Goal: Communication & Community: Participate in discussion

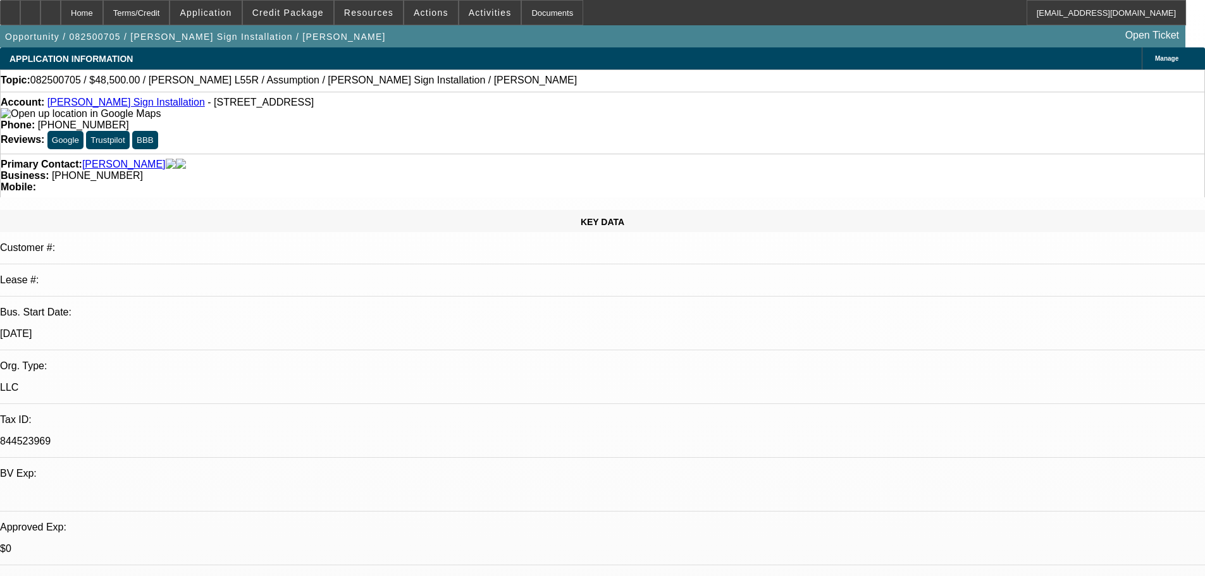
select select "0"
select select "2"
select select "0"
select select "6"
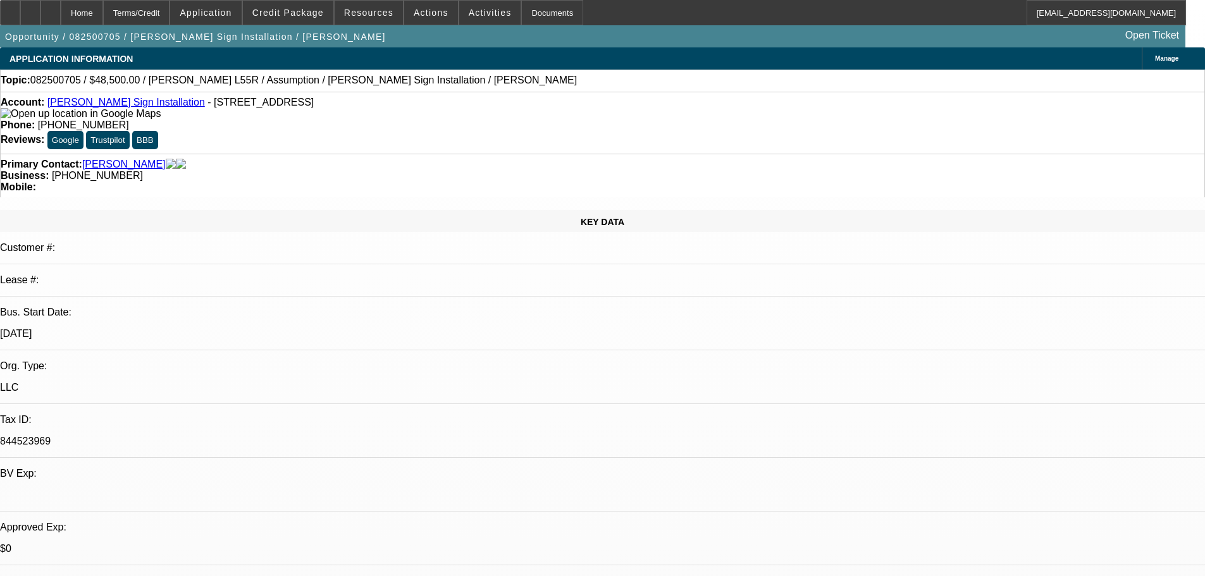
scroll to position [1758, 0]
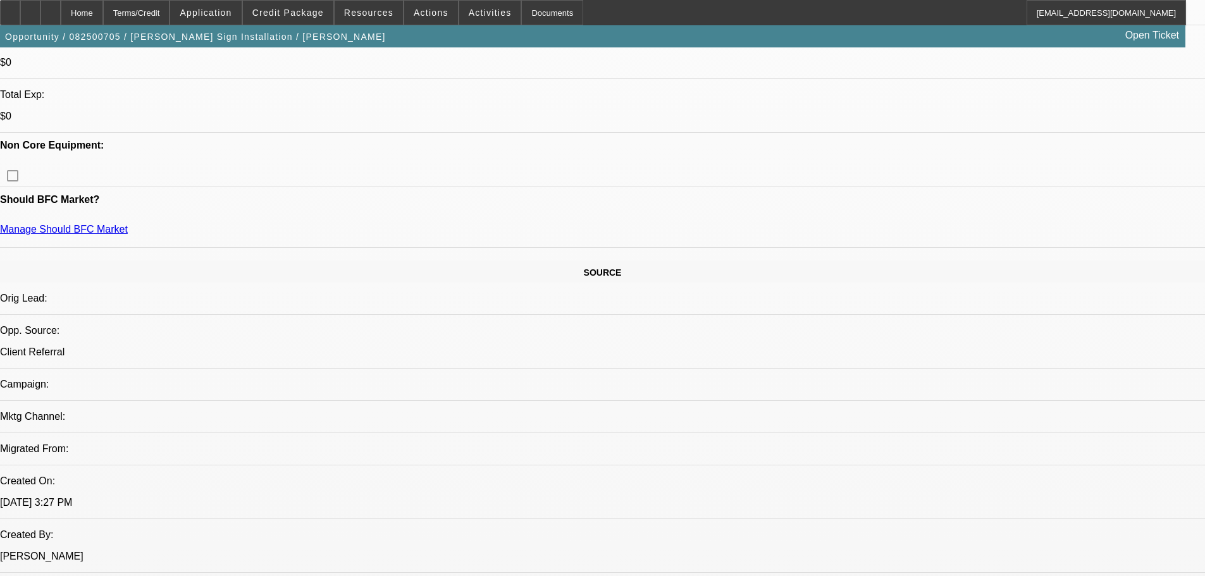
drag, startPoint x: 606, startPoint y: 417, endPoint x: 582, endPoint y: 176, distance: 241.5
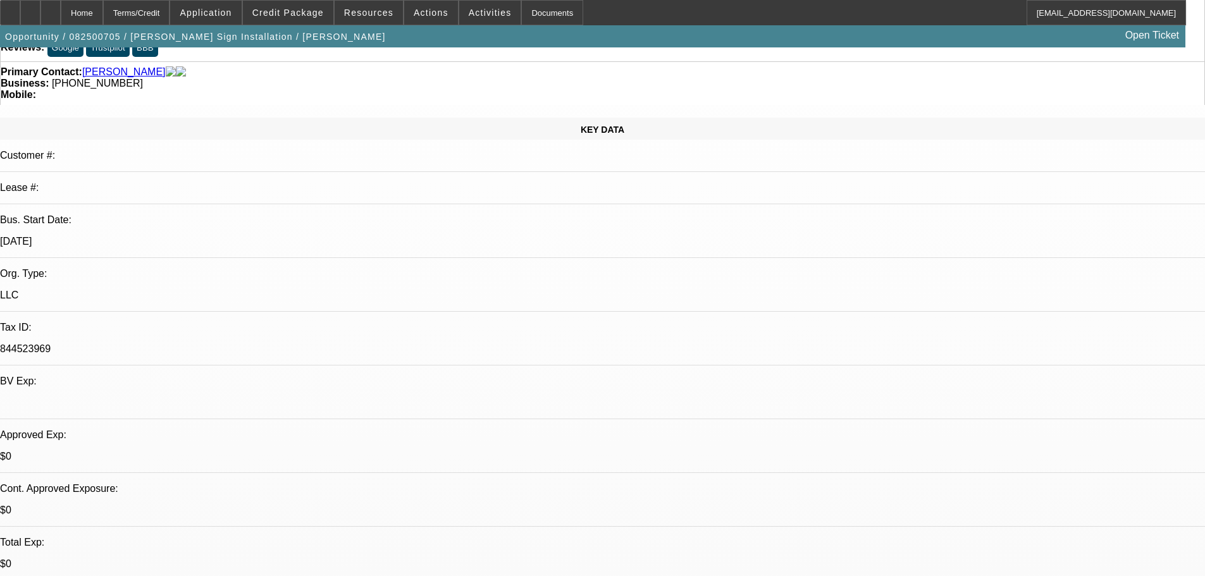
scroll to position [0, 0]
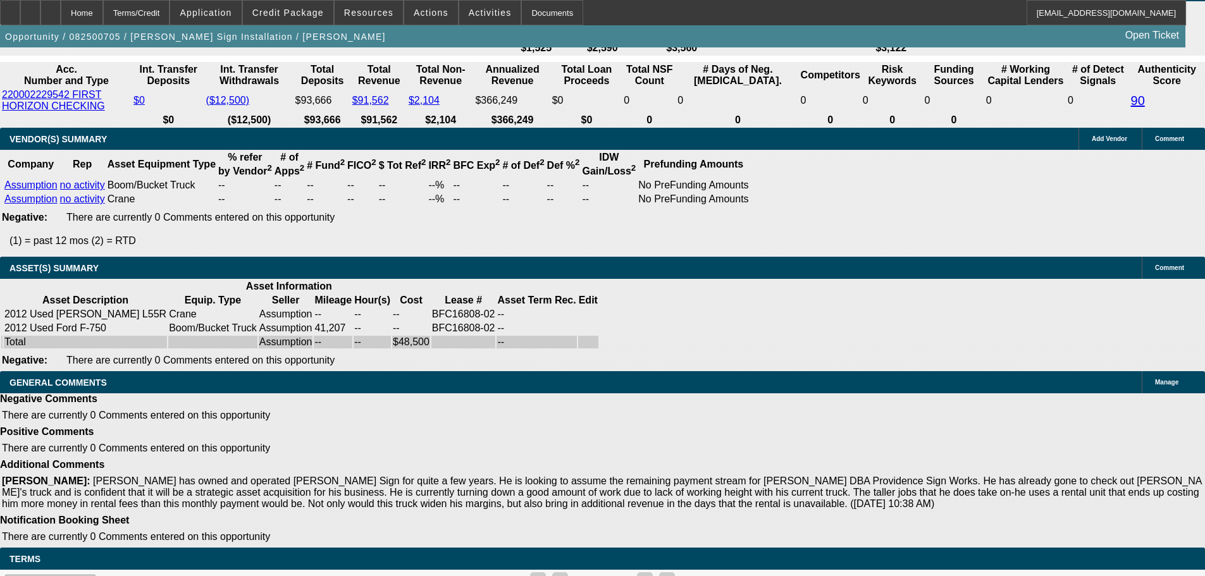
drag, startPoint x: 487, startPoint y: 402, endPoint x: 488, endPoint y: 505, distance: 103.1
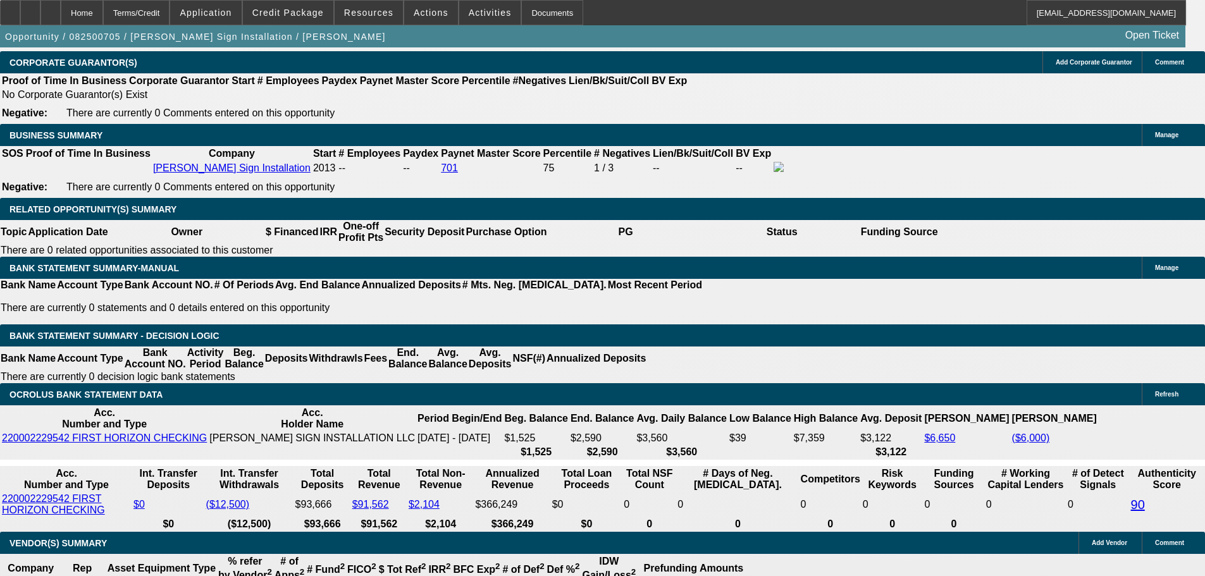
scroll to position [1830, 0]
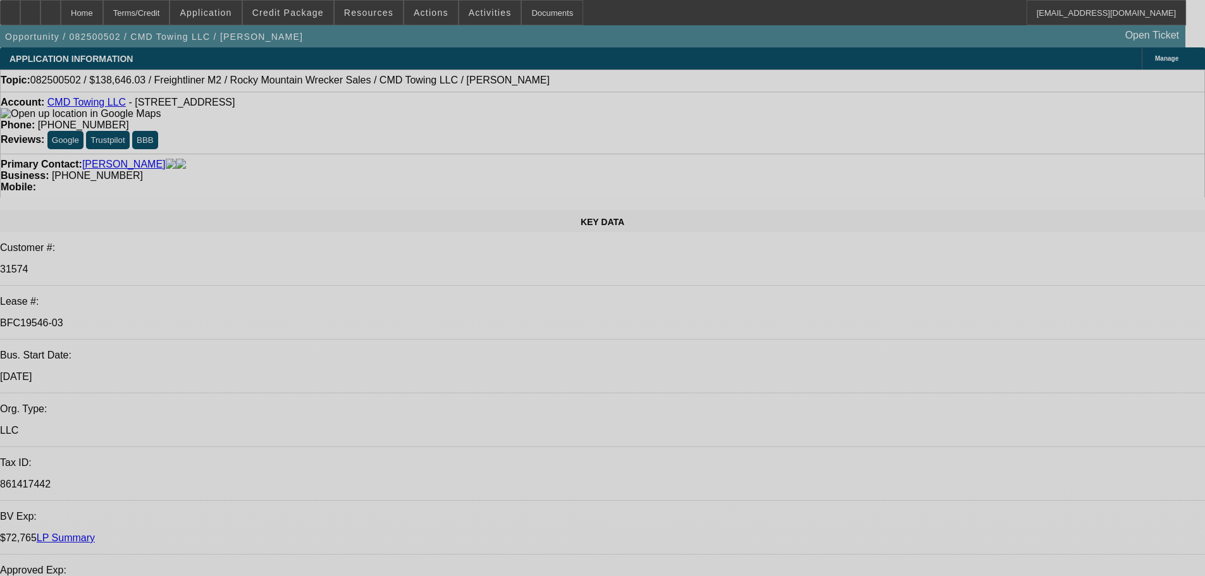
select select "0"
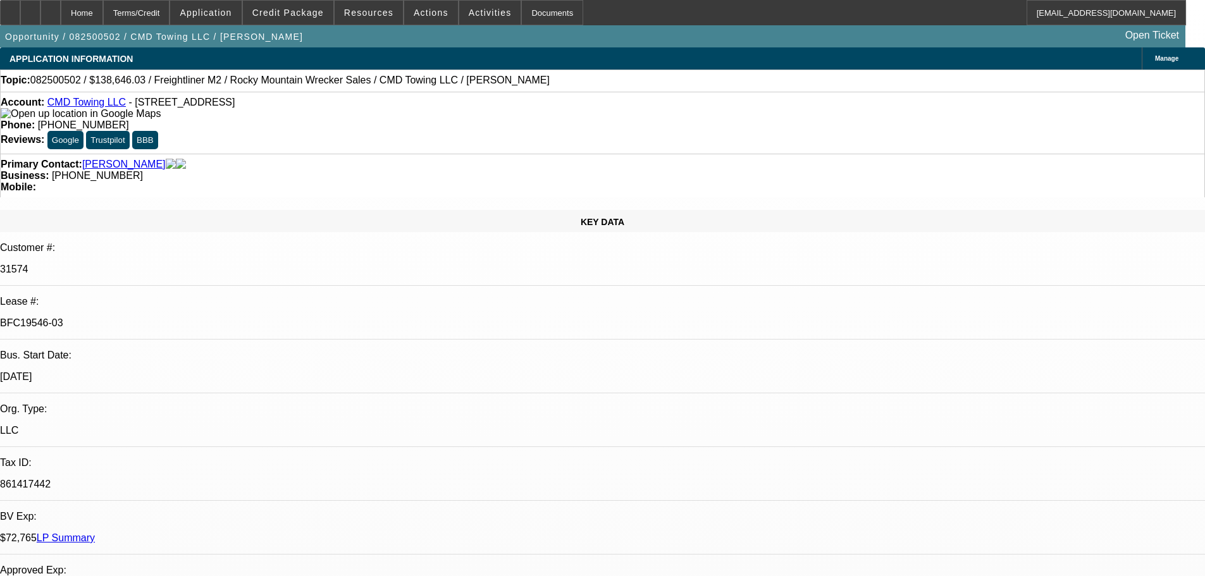
select select "0"
select select "6"
select select "0"
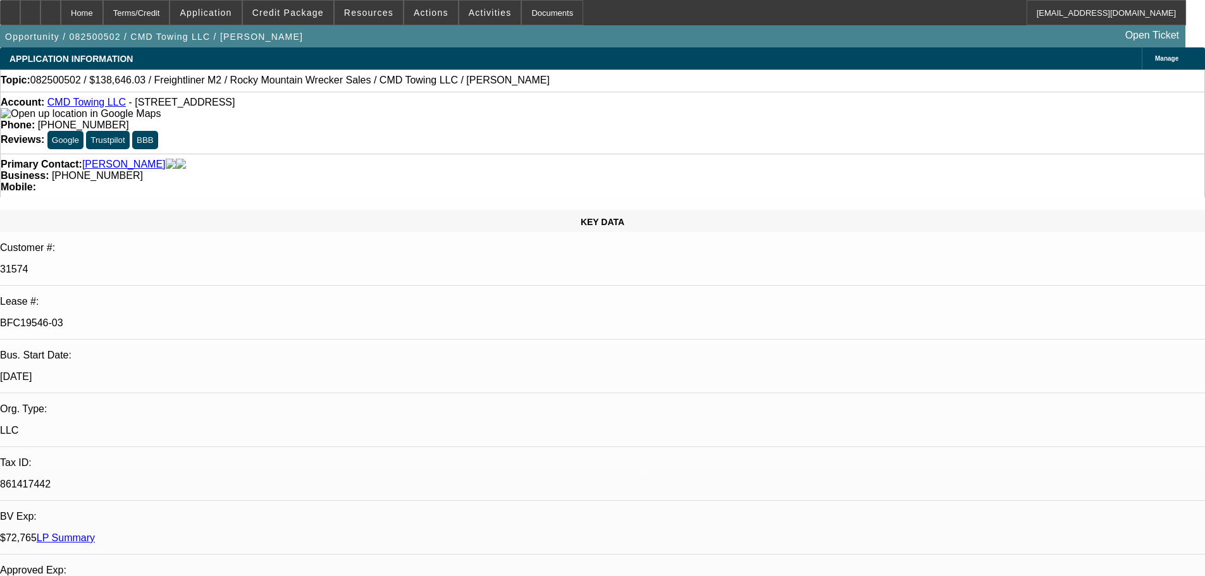
select select "0"
select select "6"
select select "0"
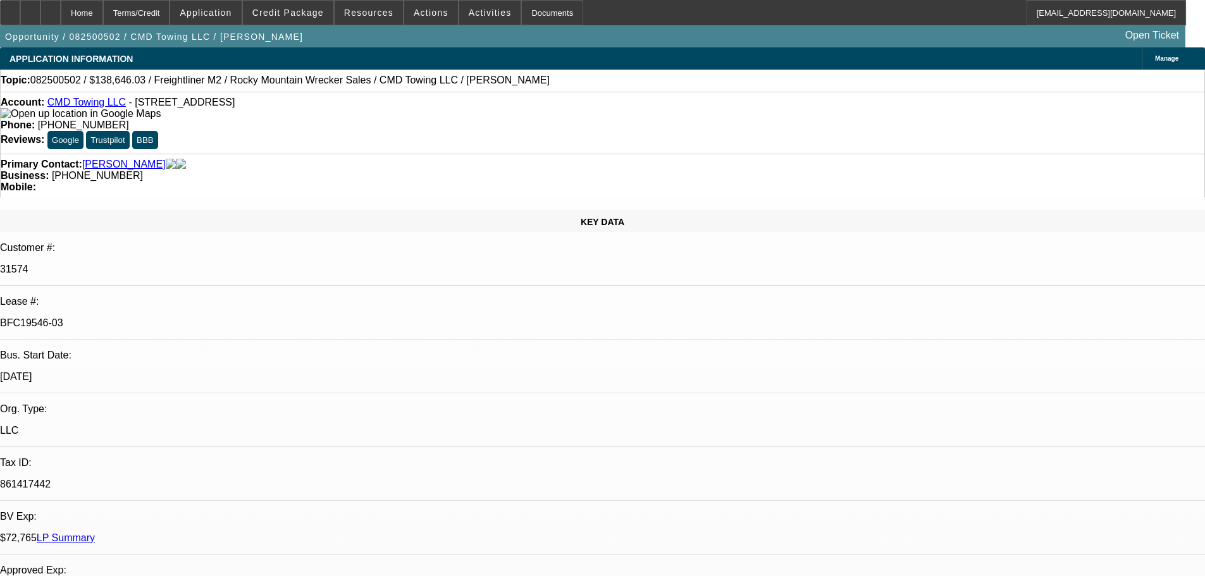
select select "6"
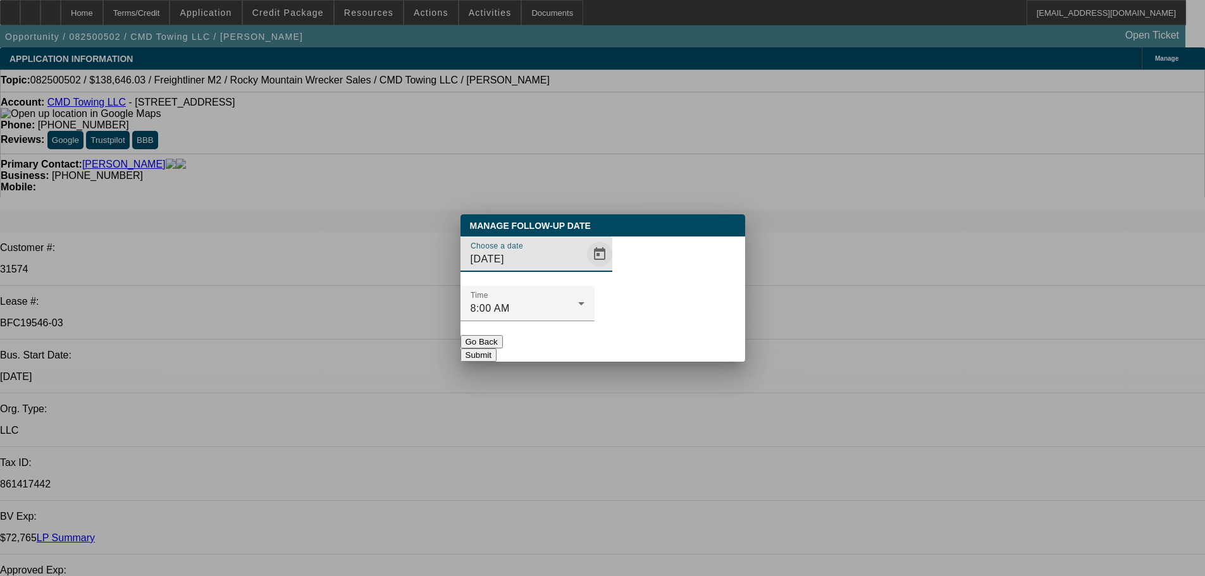
click at [584, 269] on span "Open calendar" at bounding box center [599, 254] width 30 height 30
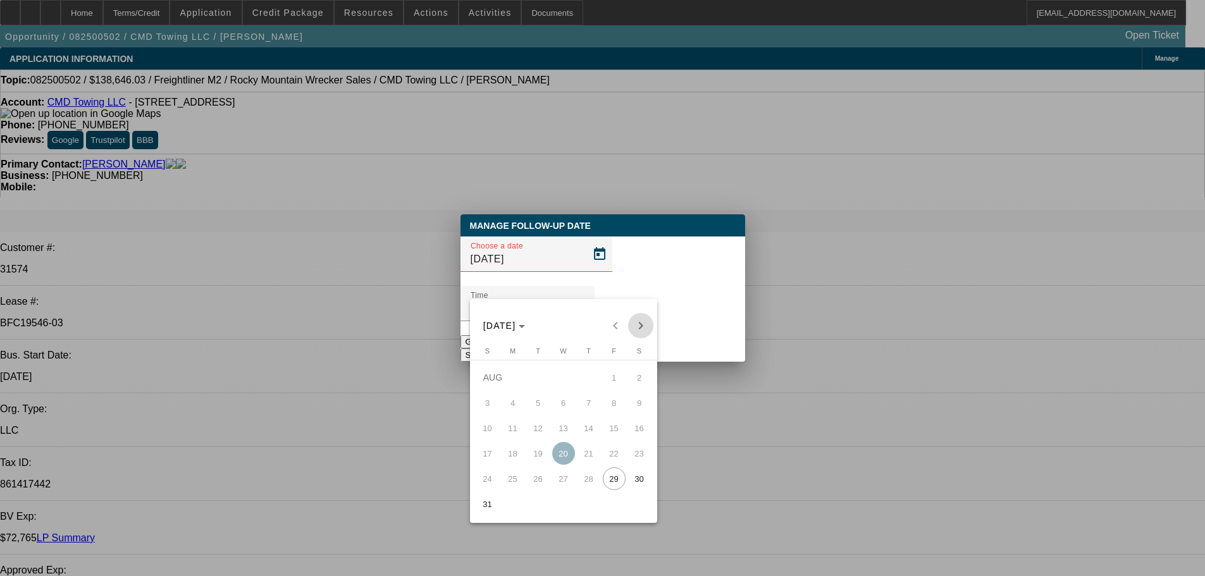
click at [639, 322] on span "Next month" at bounding box center [640, 325] width 25 height 25
click at [595, 485] on span "25" at bounding box center [588, 478] width 23 height 23
type input "9/25/2025"
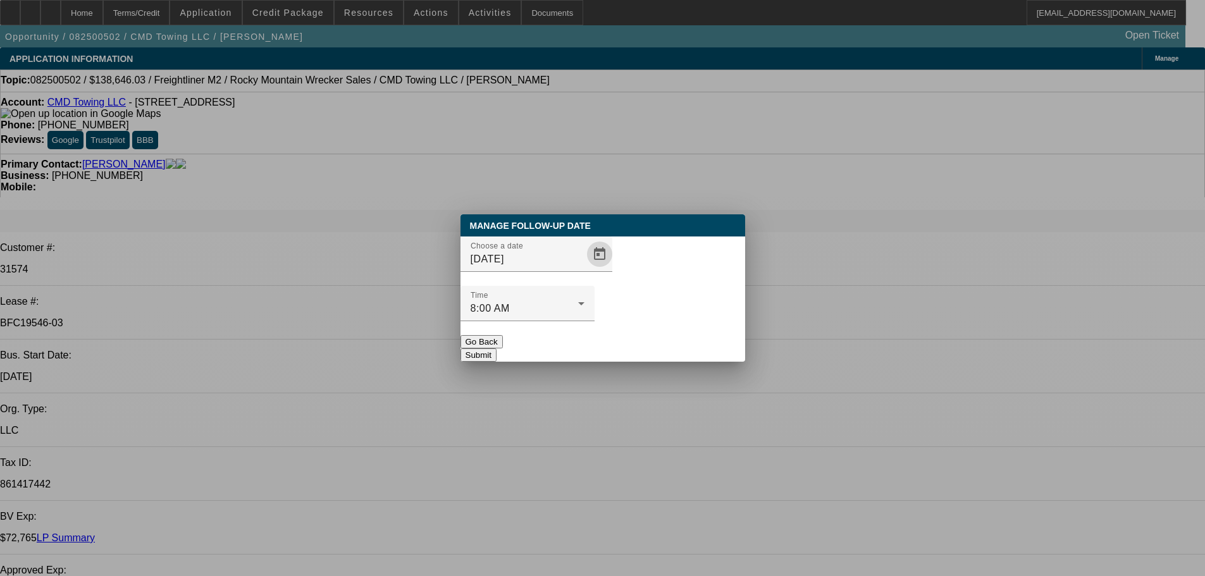
click at [496, 348] on button "Submit" at bounding box center [478, 354] width 36 height 13
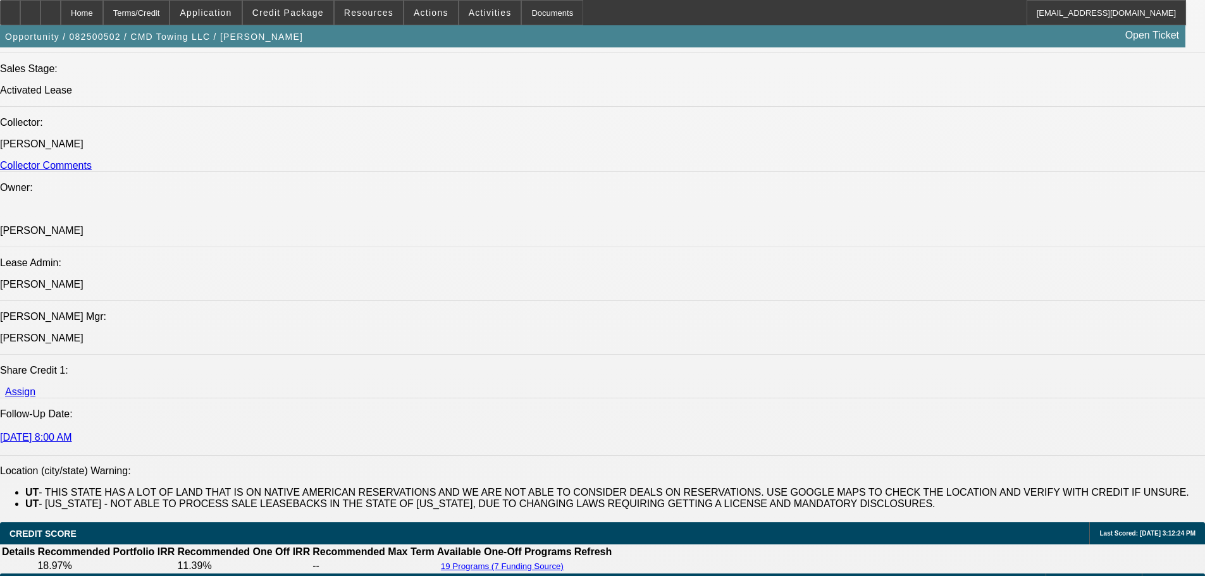
drag, startPoint x: 432, startPoint y: 259, endPoint x: 482, endPoint y: 447, distance: 195.1
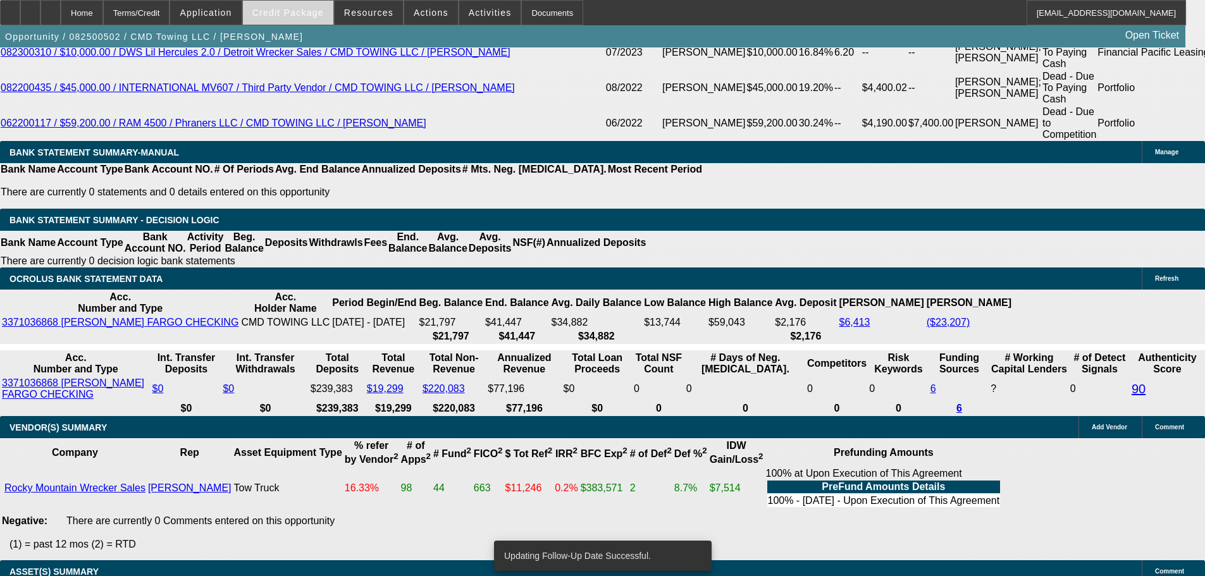
scroll to position [2604, 0]
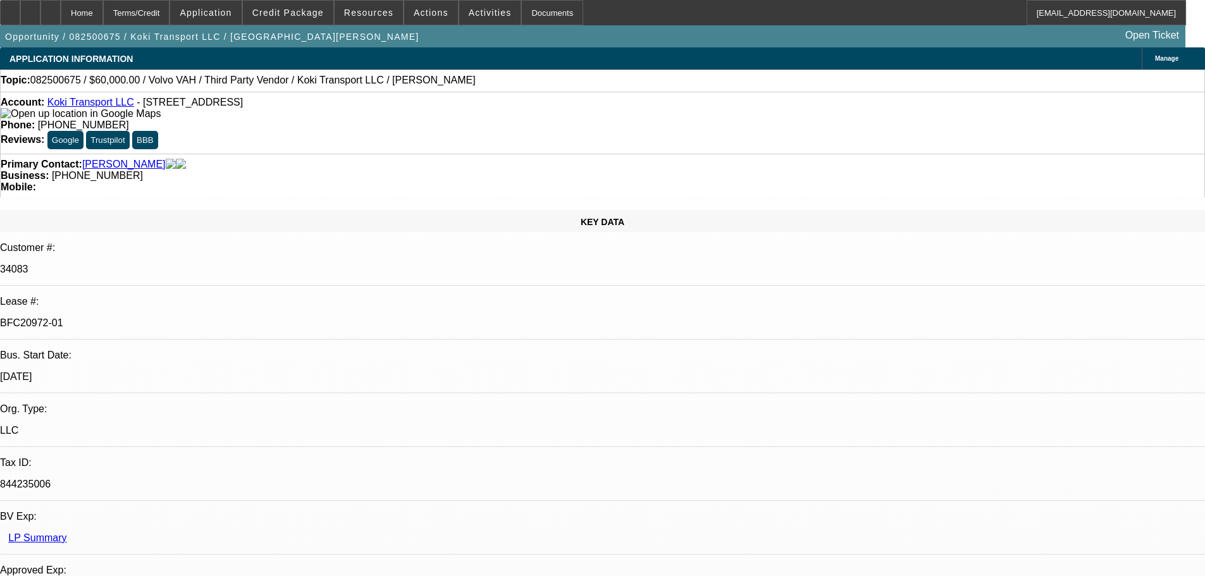
select select "0.2"
select select "2"
select select "0"
select select "6"
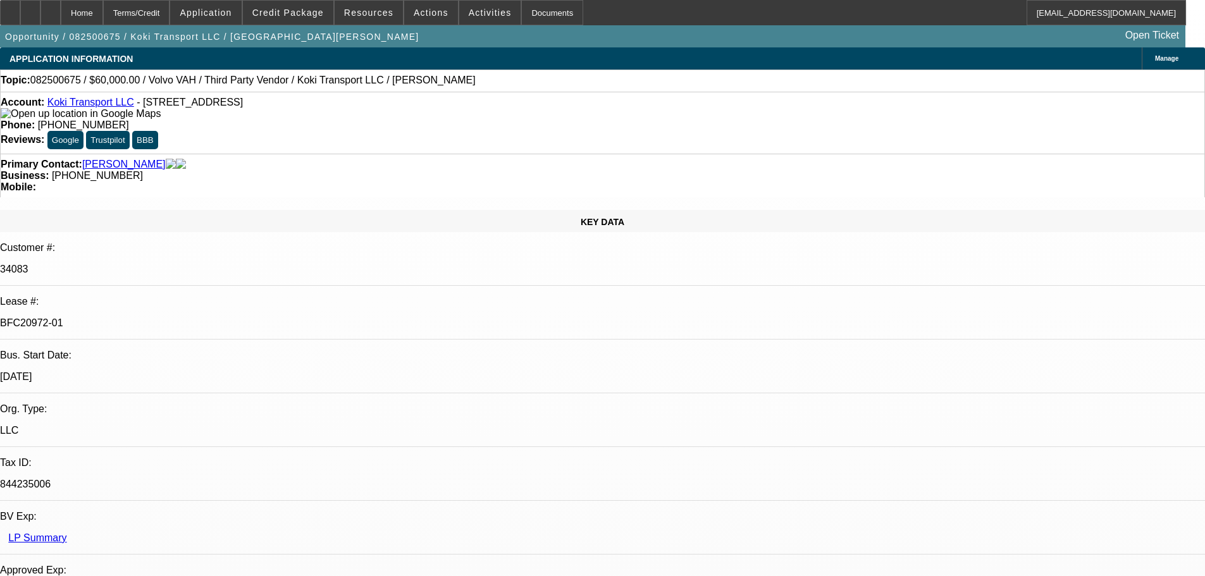
select select "0"
select select "2"
select select "0.1"
select select "4"
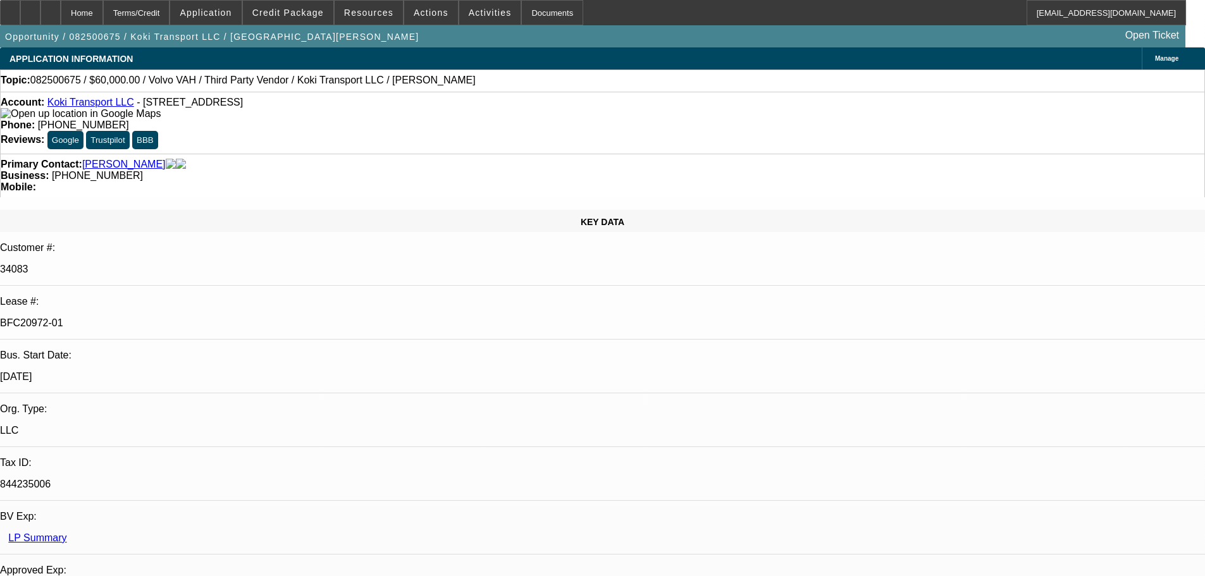
select select "0.2"
select select "2"
select select "0.1"
select select "4"
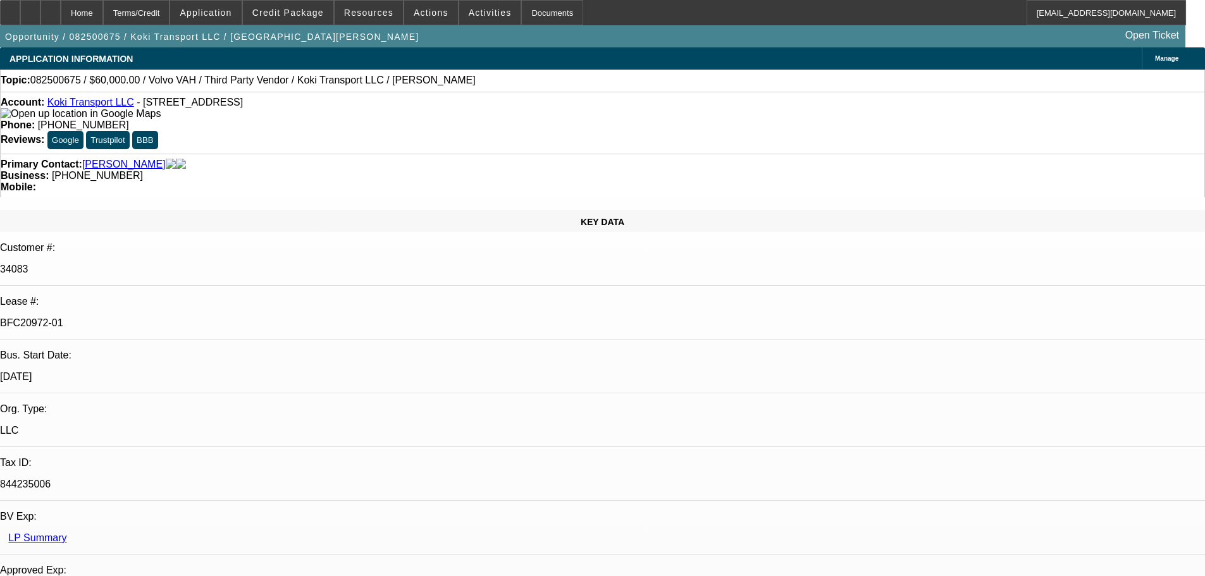
select select "0.15"
select select "2"
select select "0.1"
select select "4"
